Goal: Navigation & Orientation: Find specific page/section

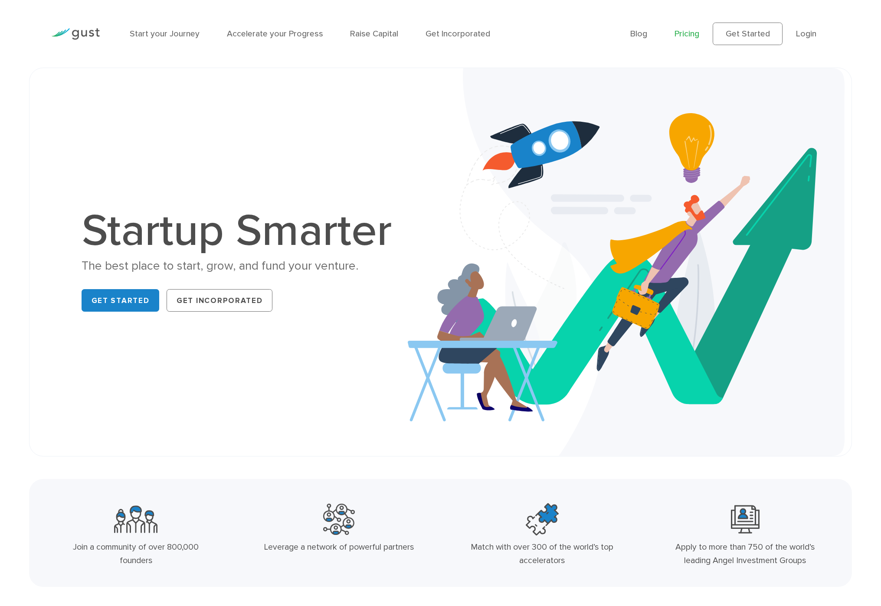
click at [686, 34] on link "Pricing" at bounding box center [686, 34] width 25 height 10
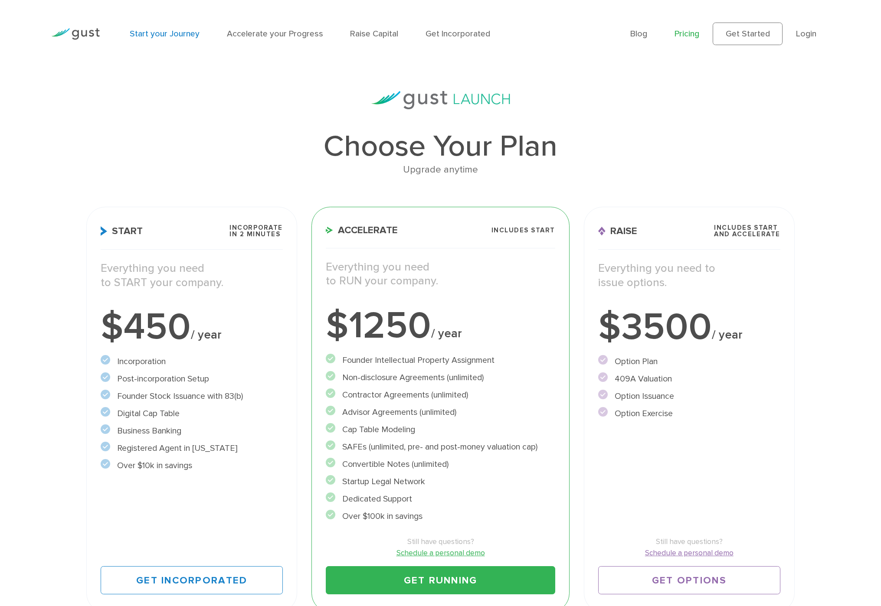
click at [163, 35] on link "Start your Journey" at bounding box center [165, 34] width 70 height 10
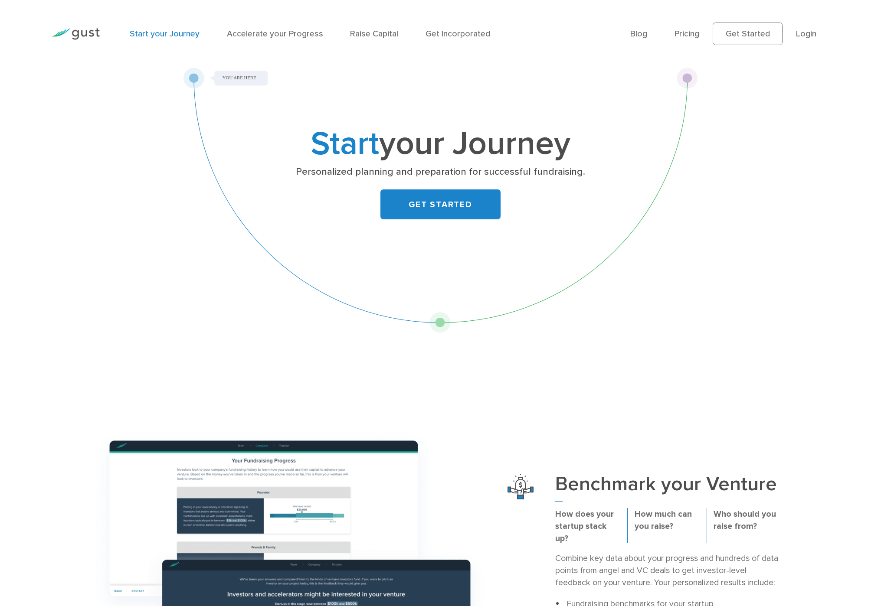
click at [88, 31] on img at bounding box center [75, 34] width 49 height 12
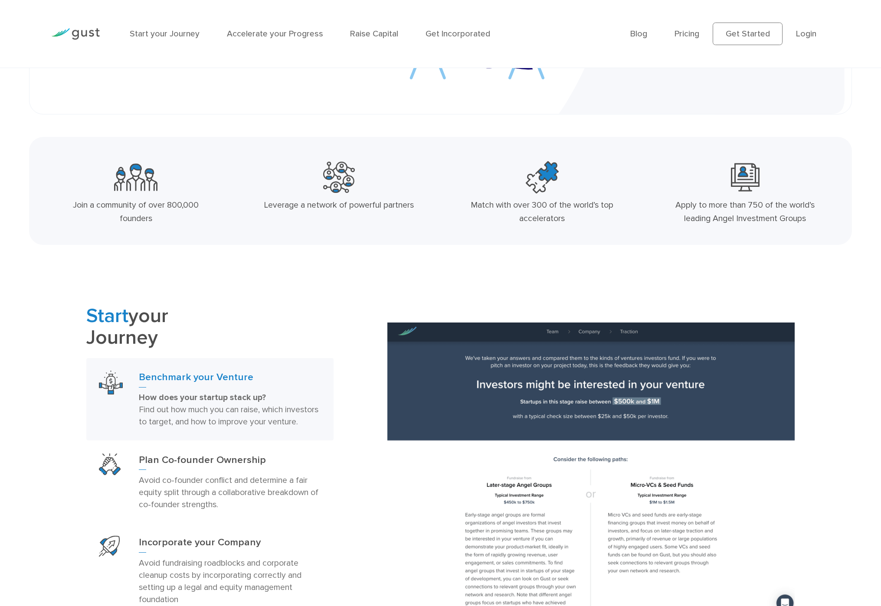
scroll to position [170, 0]
